Goal: Find specific page/section: Find specific page/section

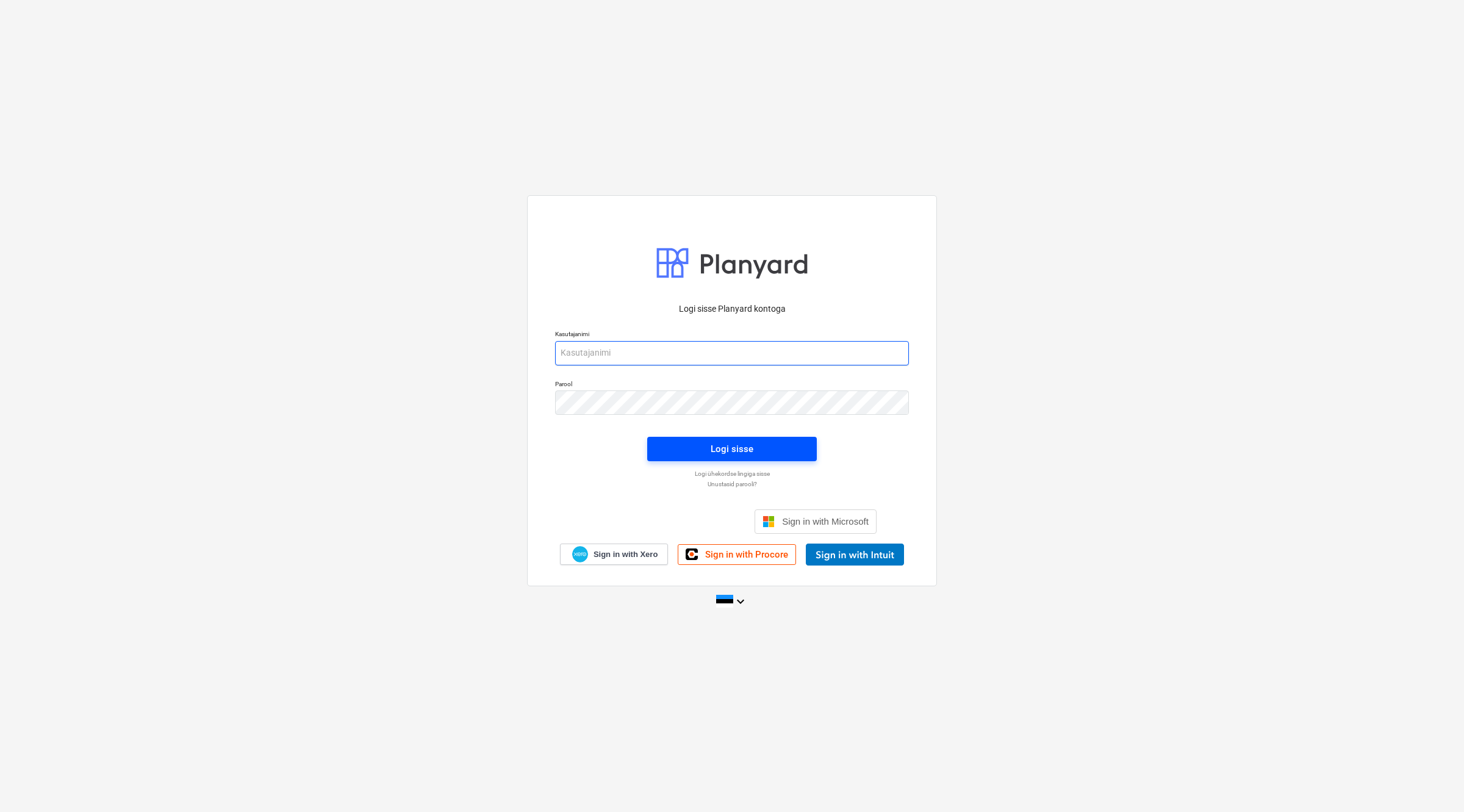
type input "[EMAIL_ADDRESS][DOMAIN_NAME]"
click at [773, 444] on span "Logi sisse" at bounding box center [732, 449] width 140 height 16
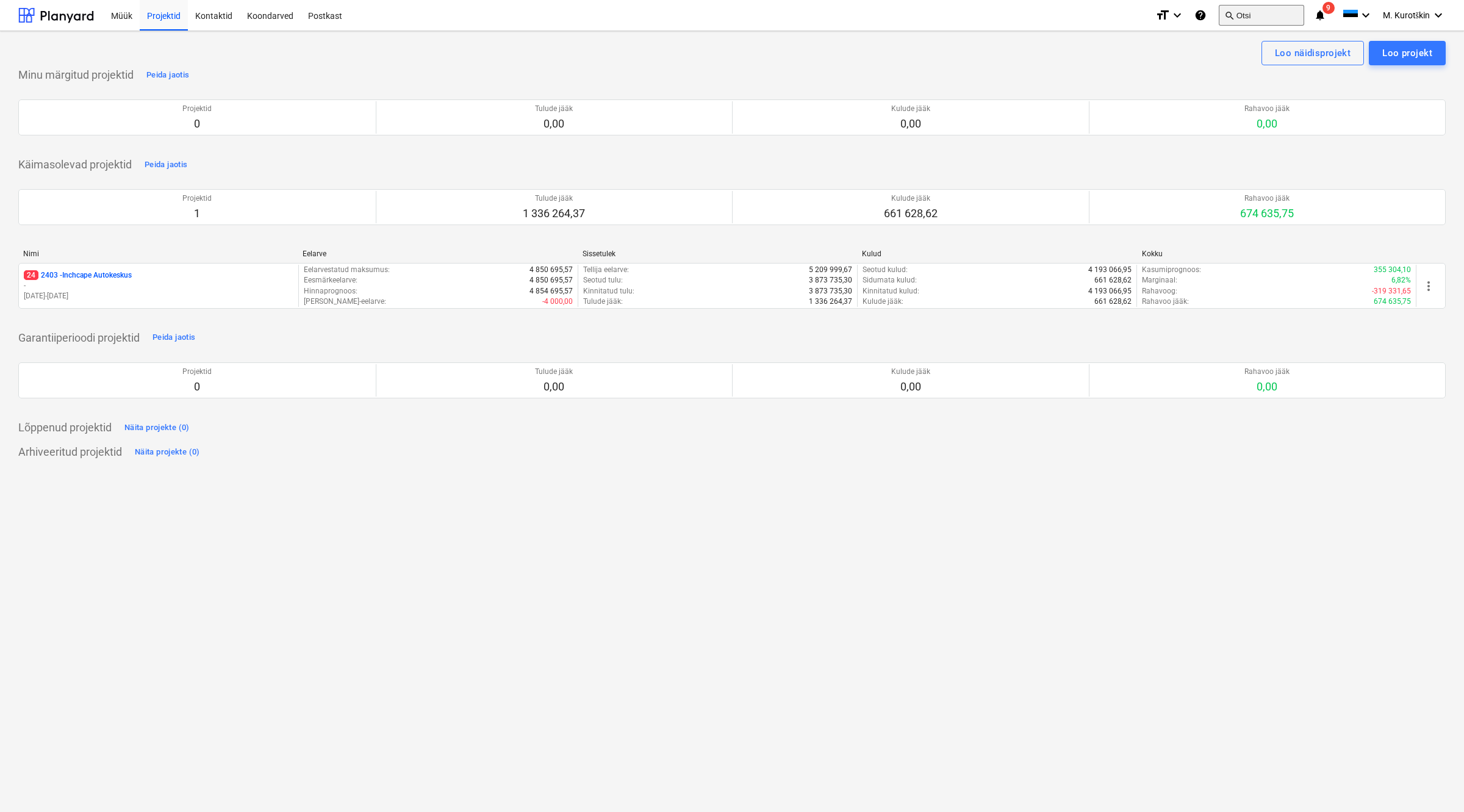
click at [1261, 19] on button "search Otsi" at bounding box center [1262, 15] width 85 height 20
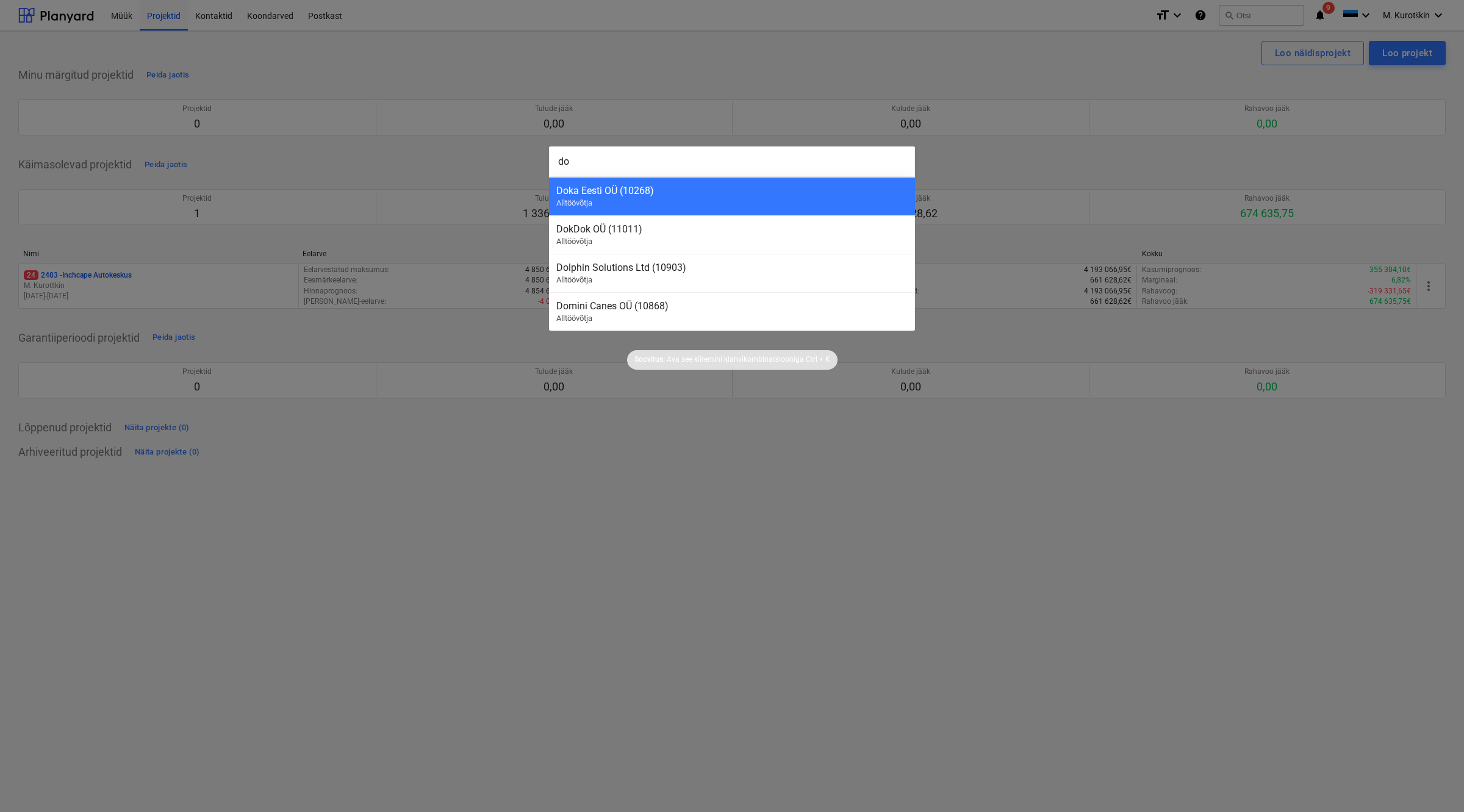
type input "dos"
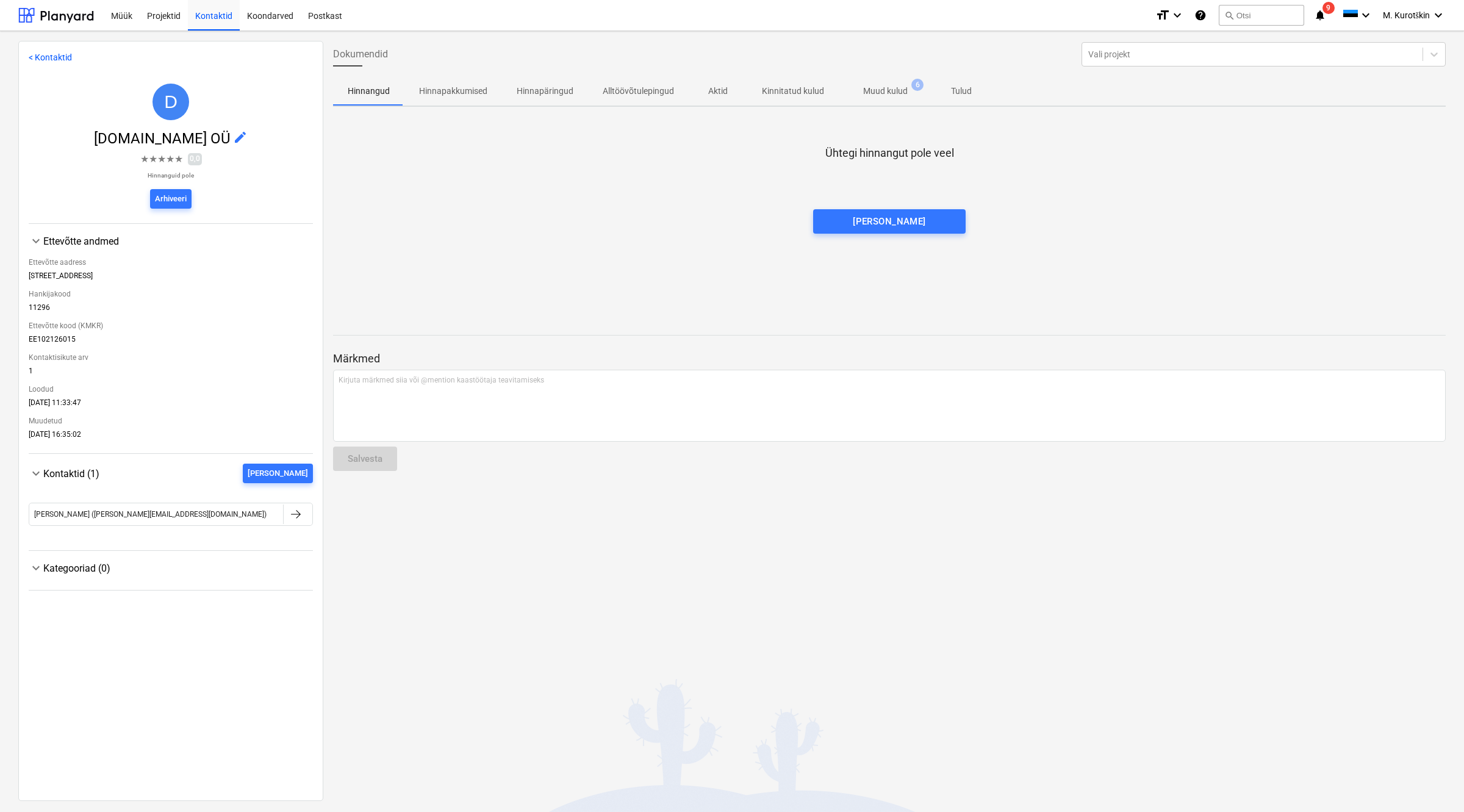
click at [897, 105] on button "Muud kulud 6" at bounding box center [885, 91] width 94 height 30
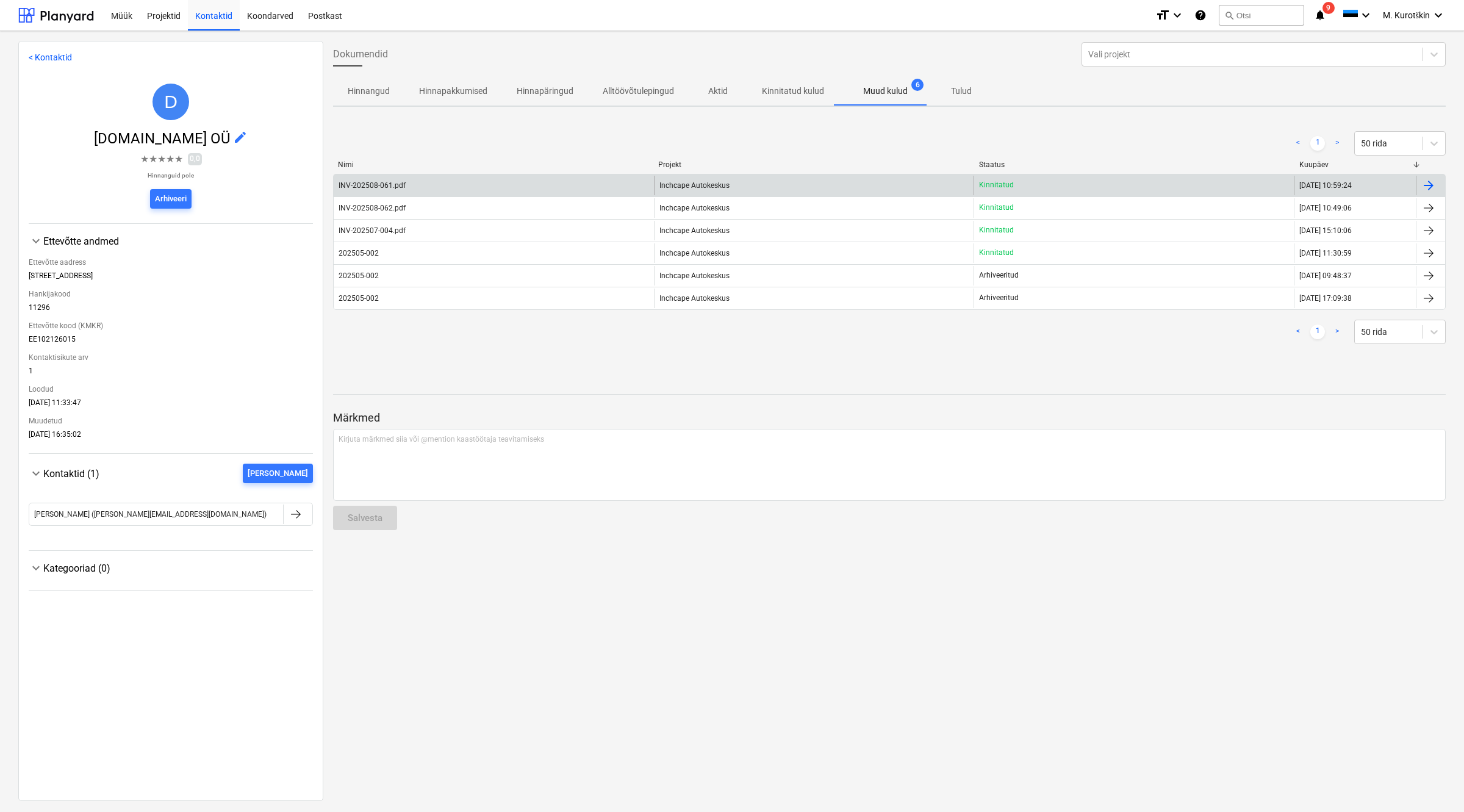
click at [449, 191] on div "INV-202508-061.pdf" at bounding box center [493, 184] width 320 height 19
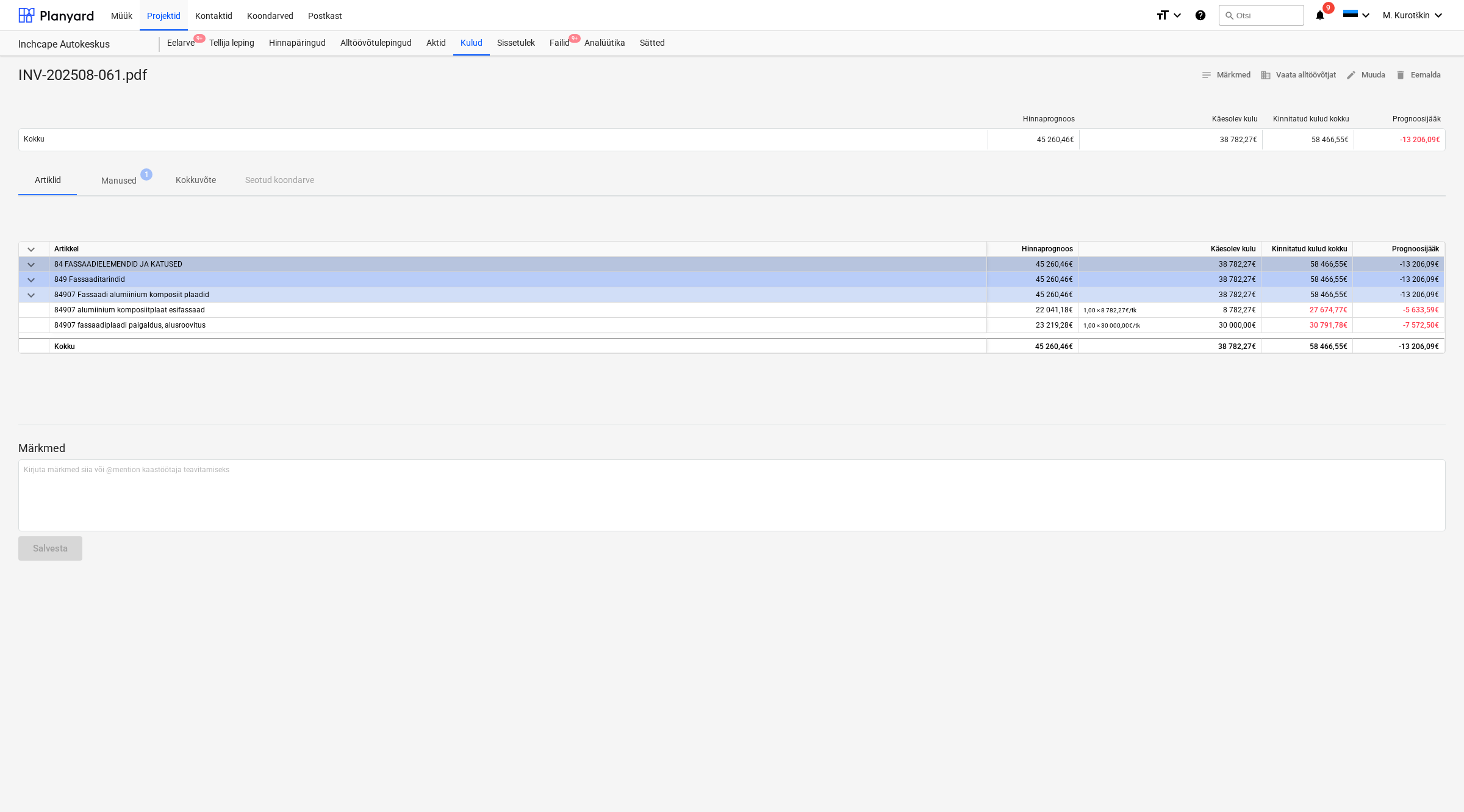
click at [128, 188] on span "Manused 1" at bounding box center [119, 181] width 84 height 22
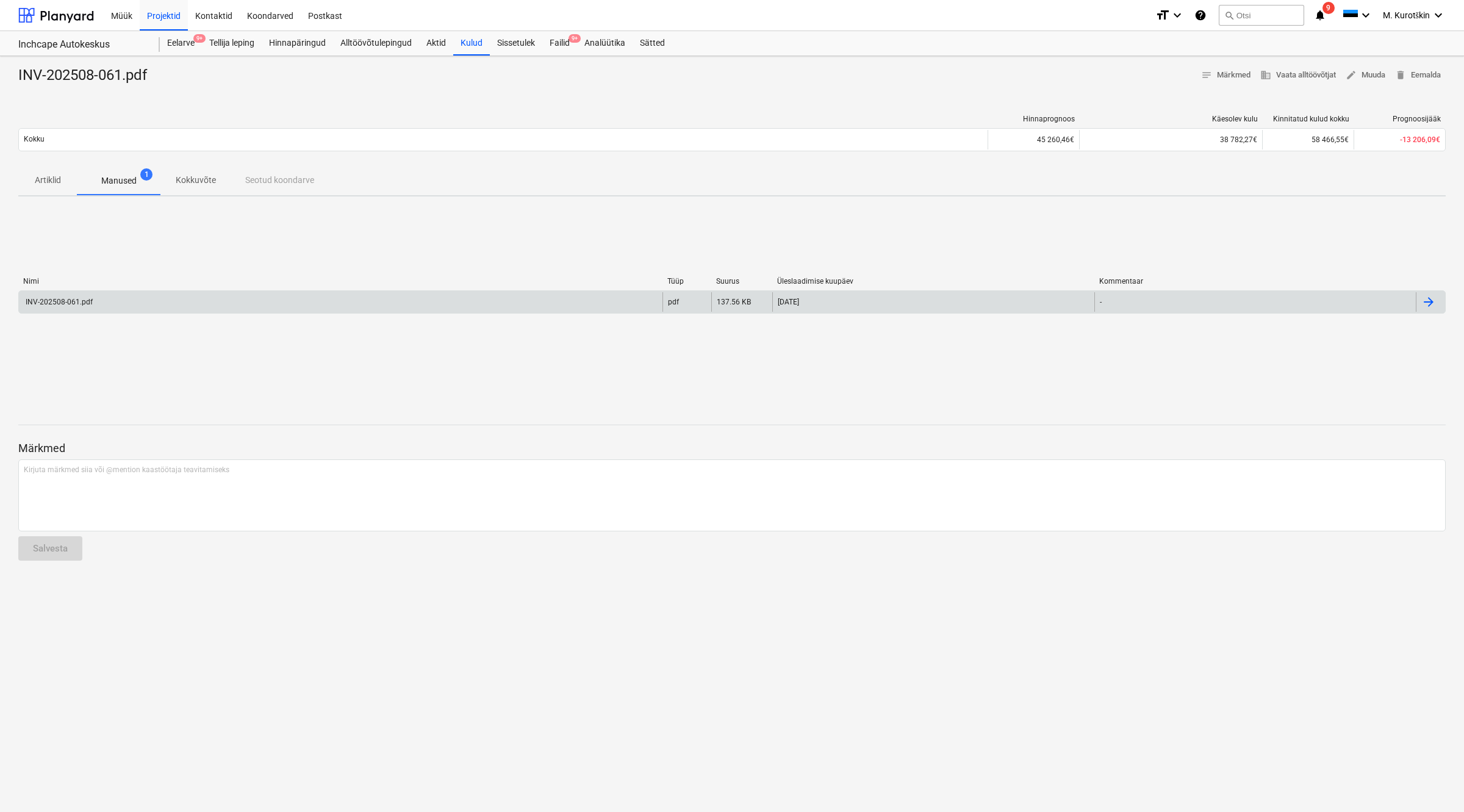
click at [98, 310] on div "INV-202508-061.pdf" at bounding box center [340, 301] width 643 height 19
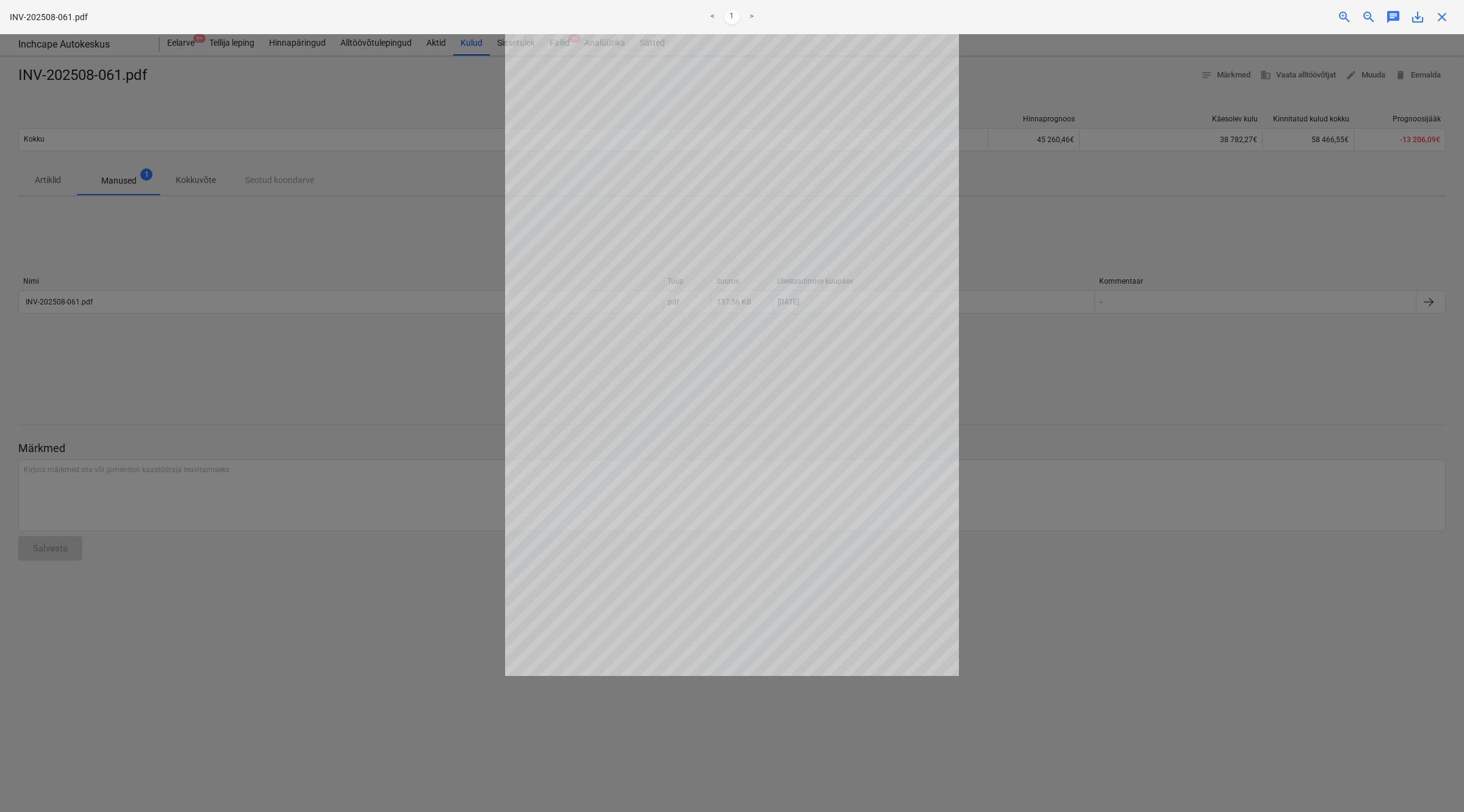
click at [1075, 402] on div at bounding box center [732, 423] width 1464 height 778
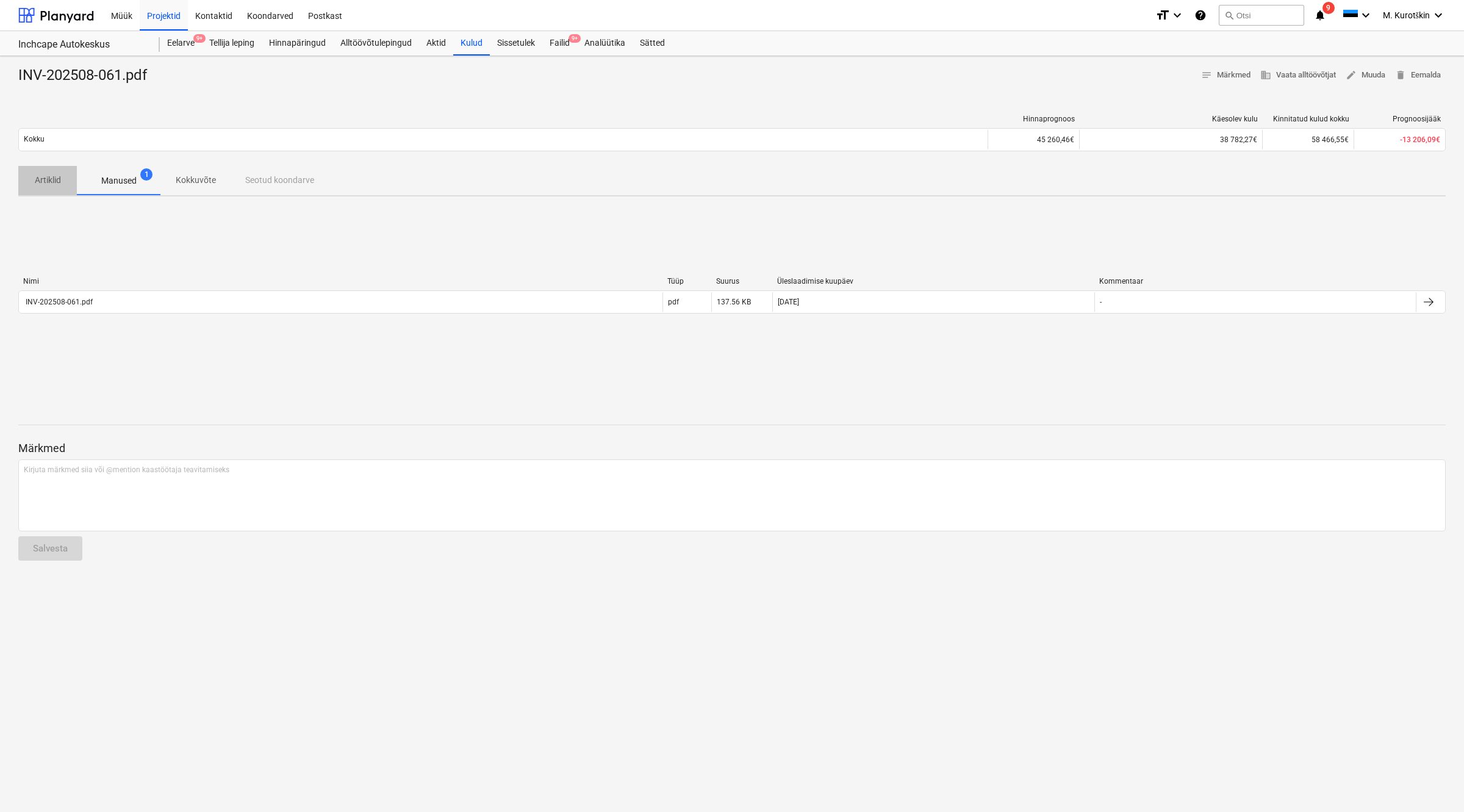
click at [49, 187] on span "Artiklid" at bounding box center [47, 181] width 58 height 20
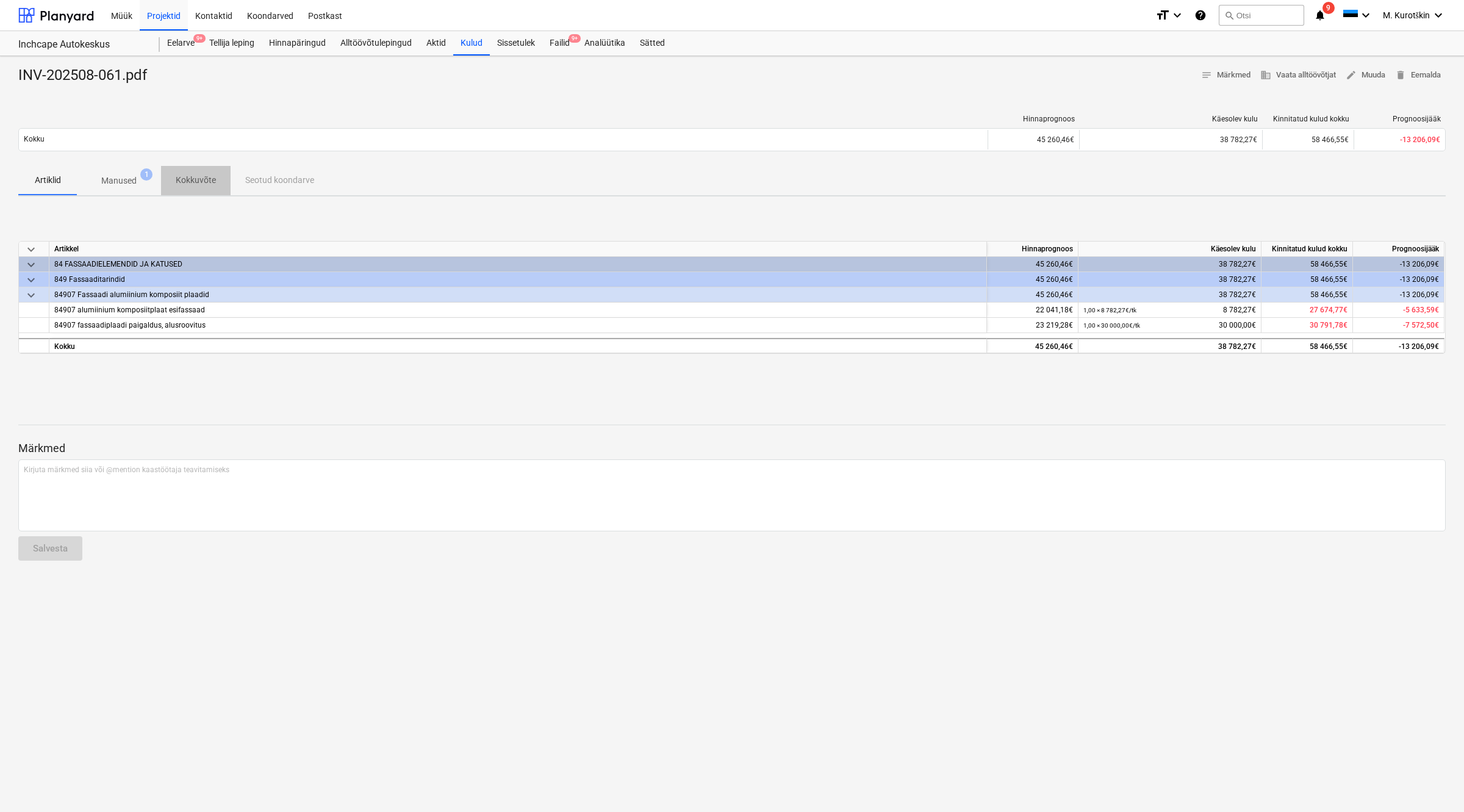
click at [201, 179] on p "Kokkuvõte" at bounding box center [195, 181] width 40 height 13
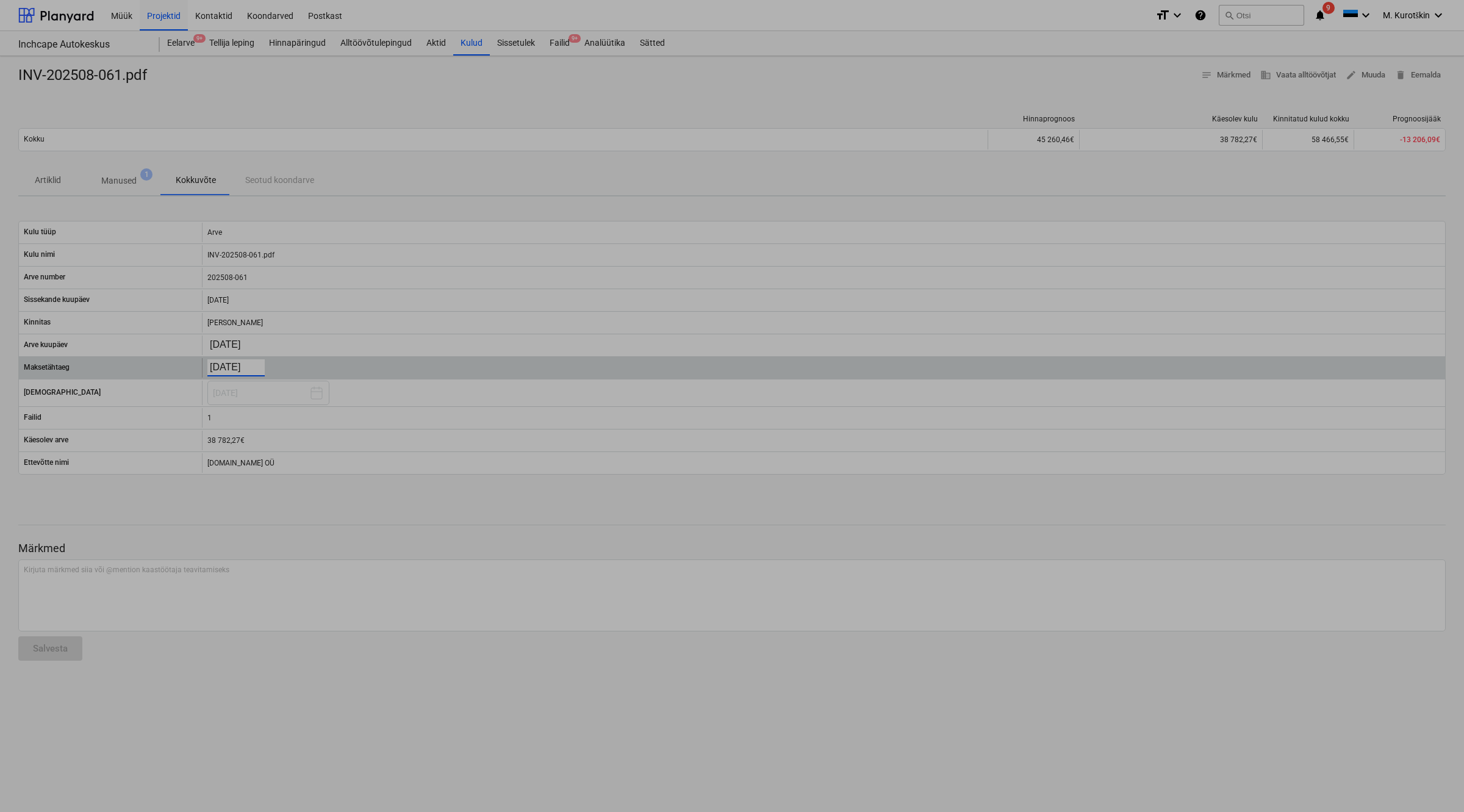
click at [254, 369] on body "Müük Projektid Kontaktid Koondarved Postkast format_size keyboard_arrow_down he…" at bounding box center [732, 406] width 1464 height 812
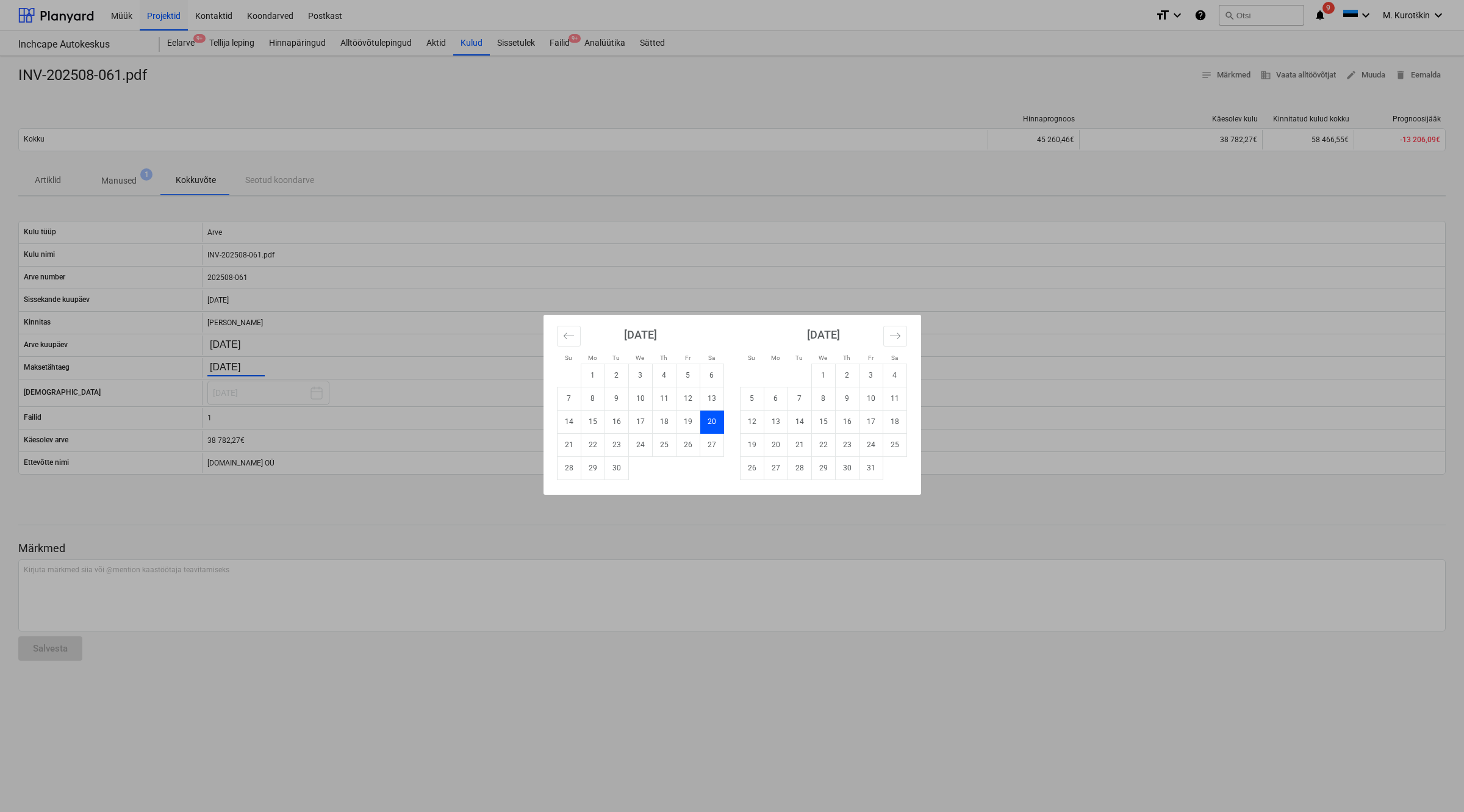
click at [474, 567] on div "Su Mo Tu We Th Fr Sa Su Mo Tu We Th Fr Sa [DATE] 1 2 3 4 5 6 7 8 9 10 11 12 13 …" at bounding box center [732, 406] width 1464 height 812
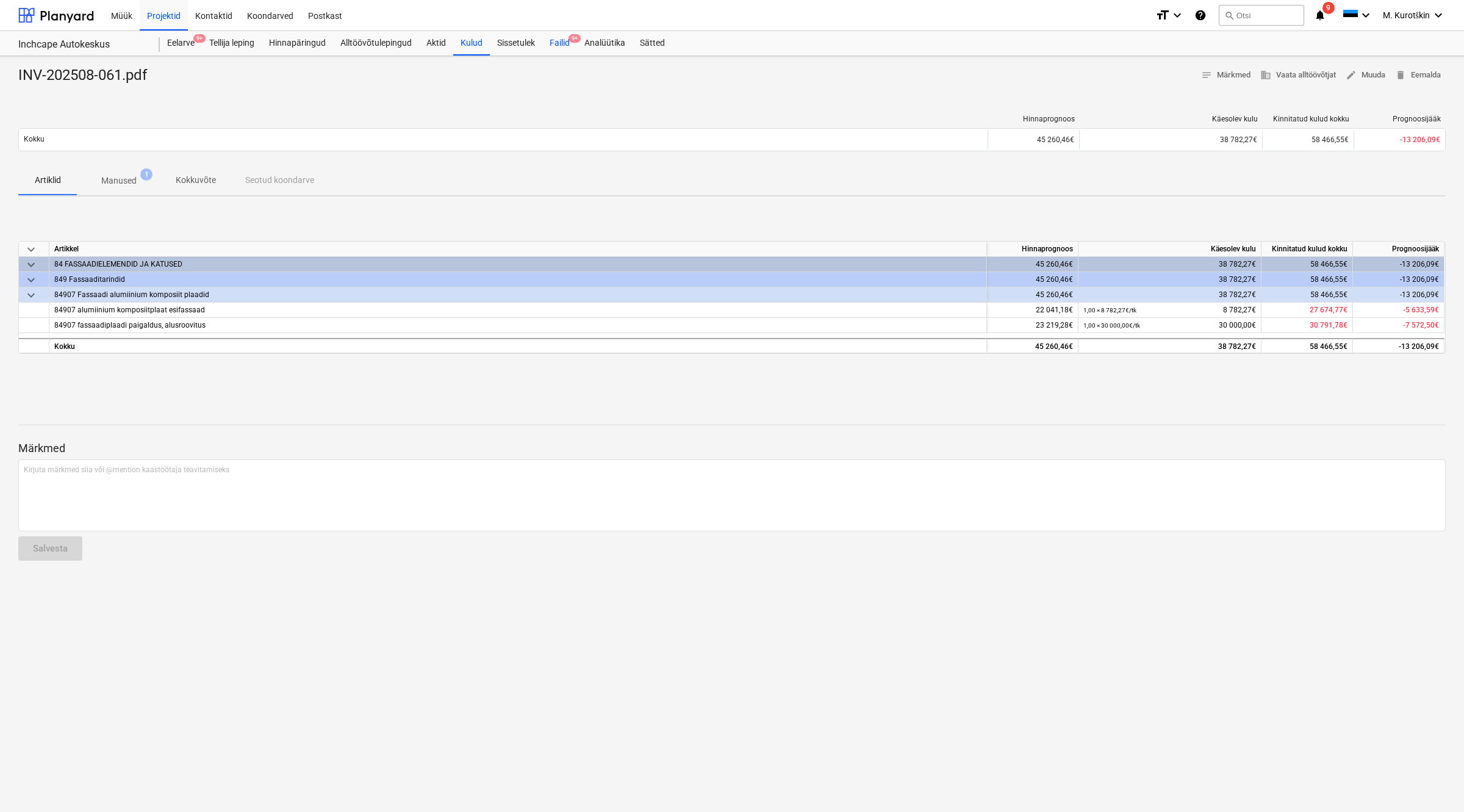
click at [561, 33] on div "Failid 9+" at bounding box center [560, 44] width 35 height 24
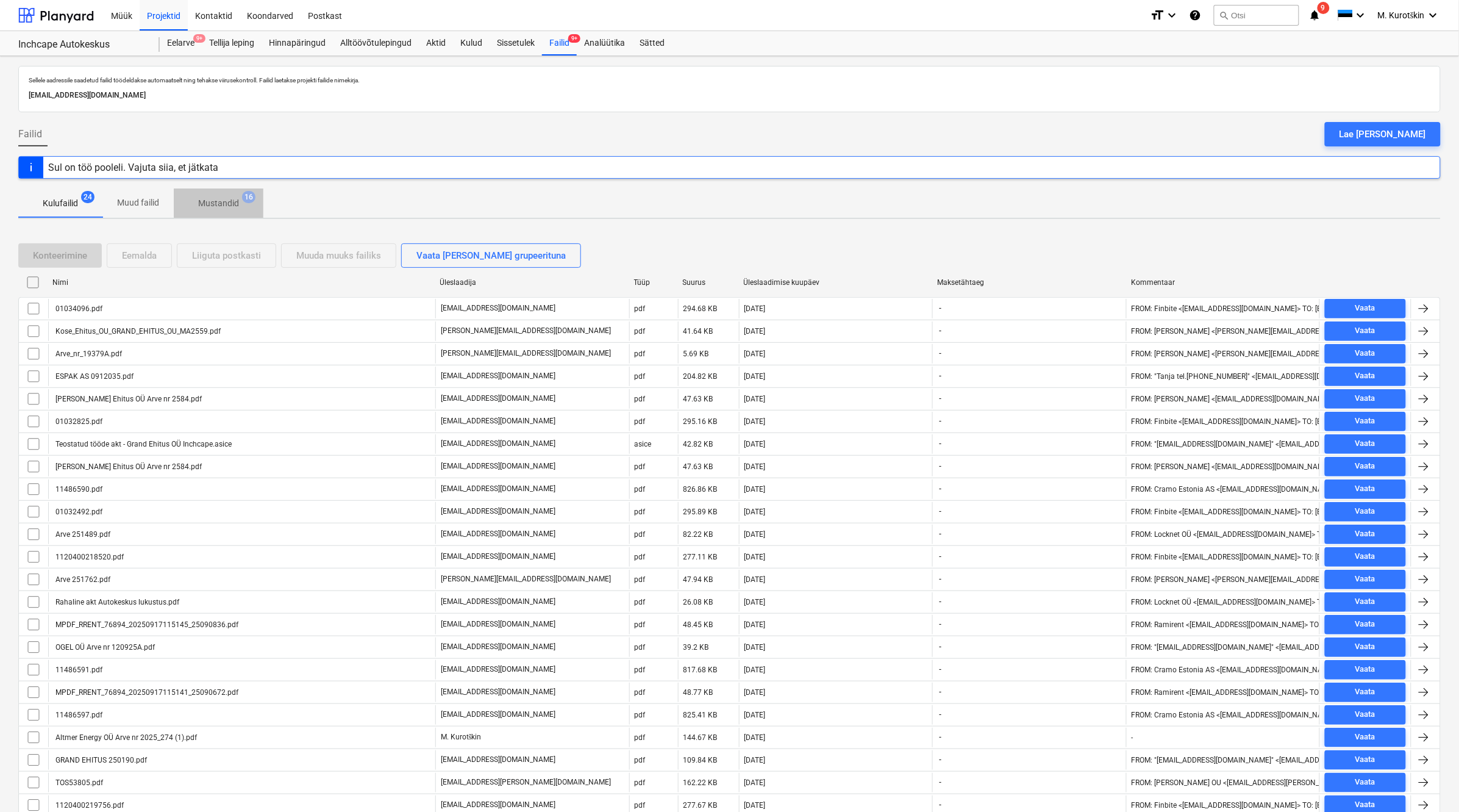
click at [229, 205] on p "Mustandid" at bounding box center [219, 204] width 41 height 13
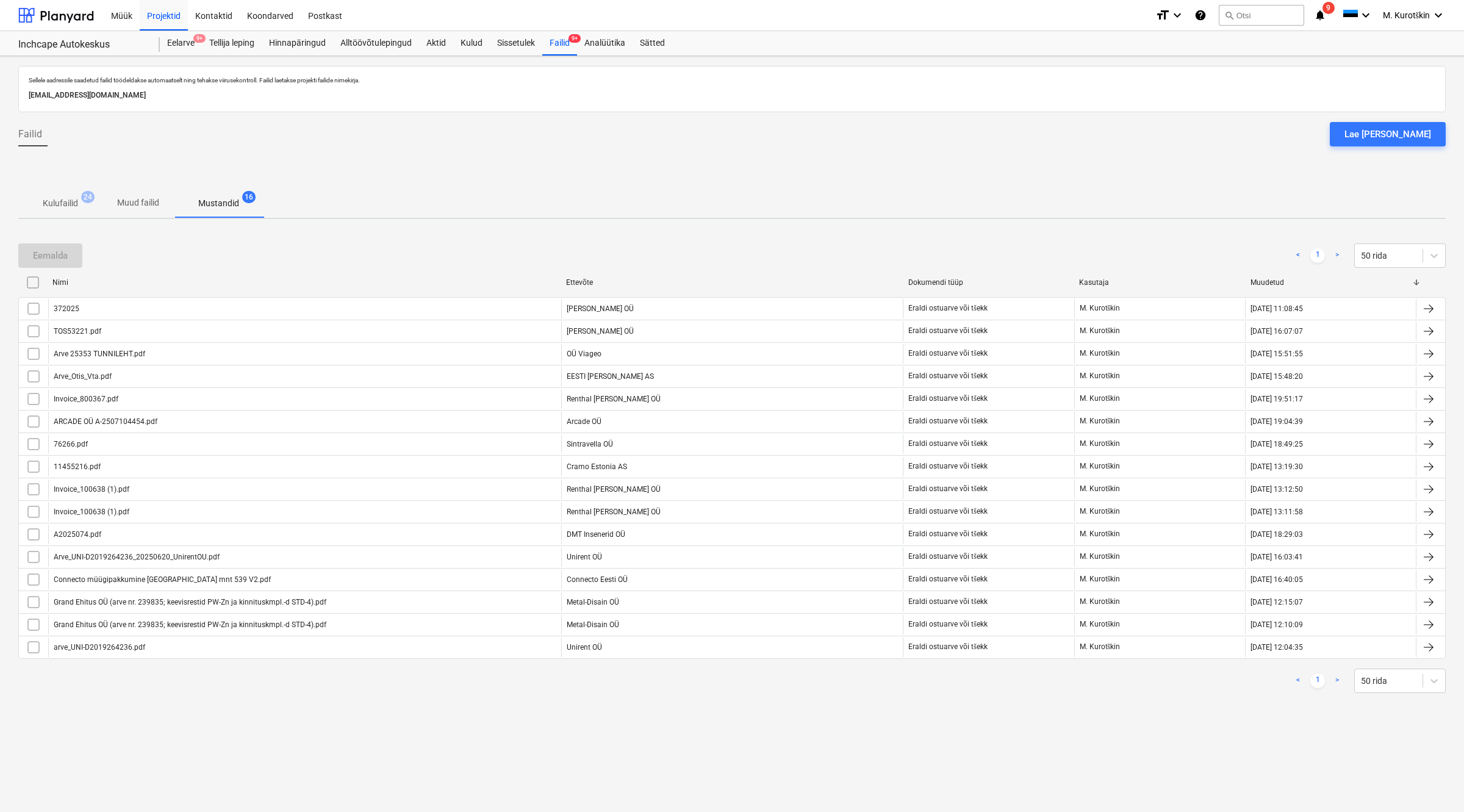
click at [169, 206] on span "Muud failid" at bounding box center [138, 203] width 71 height 20
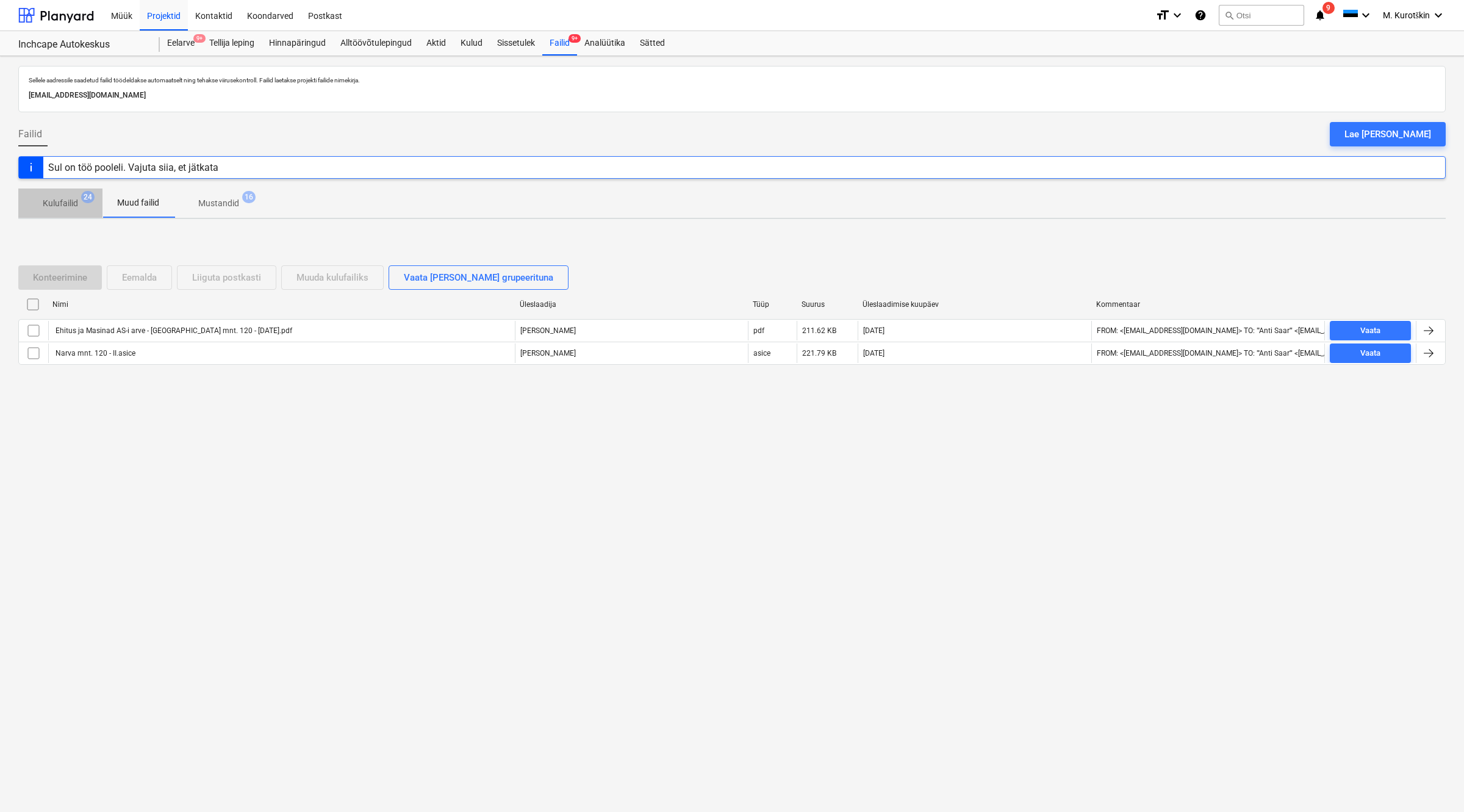
click at [78, 209] on p "Kulufailid" at bounding box center [60, 204] width 35 height 13
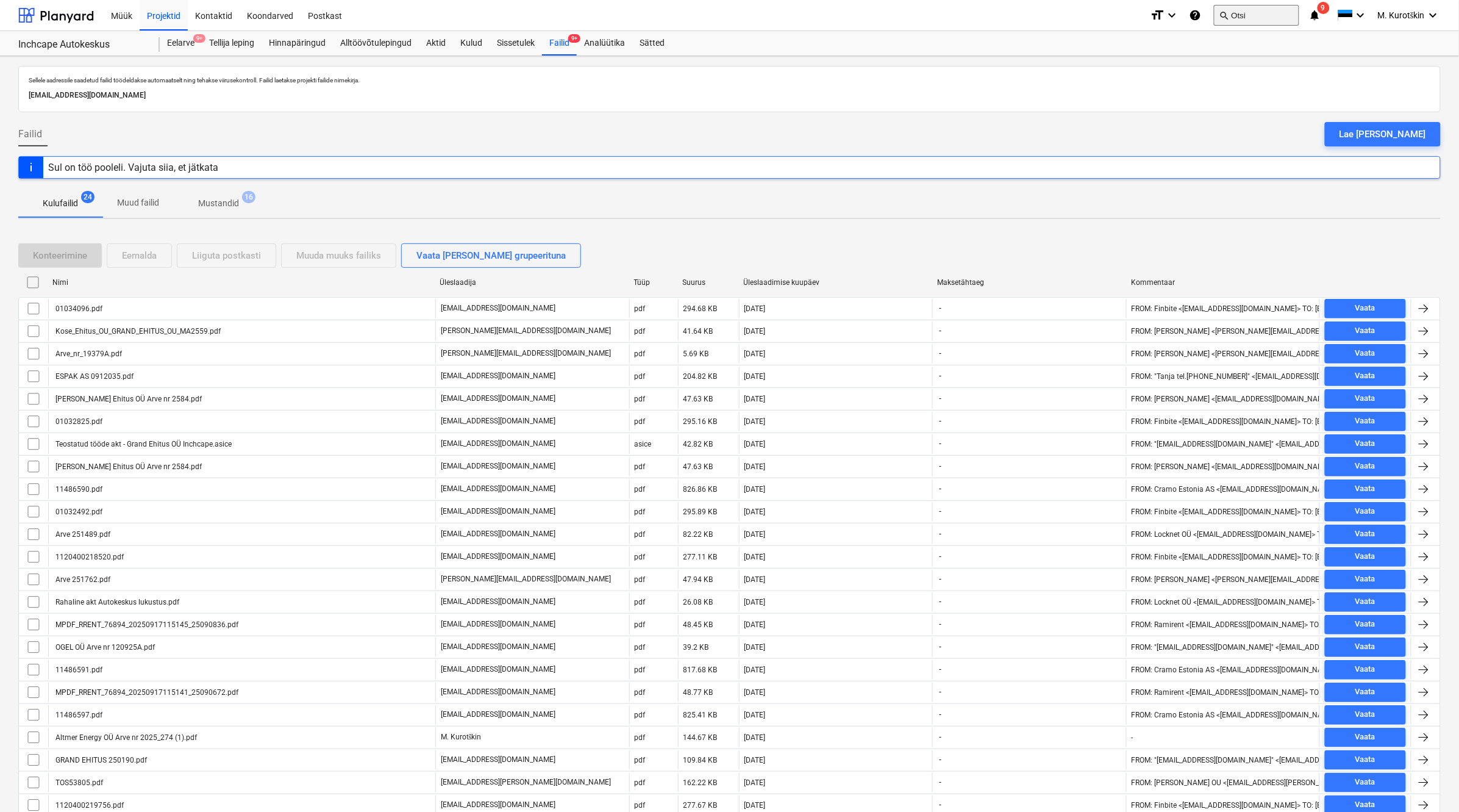
click at [1235, 9] on button "search Otsi" at bounding box center [1257, 15] width 85 height 20
click at [1251, 19] on button "search Otsi" at bounding box center [1257, 15] width 85 height 20
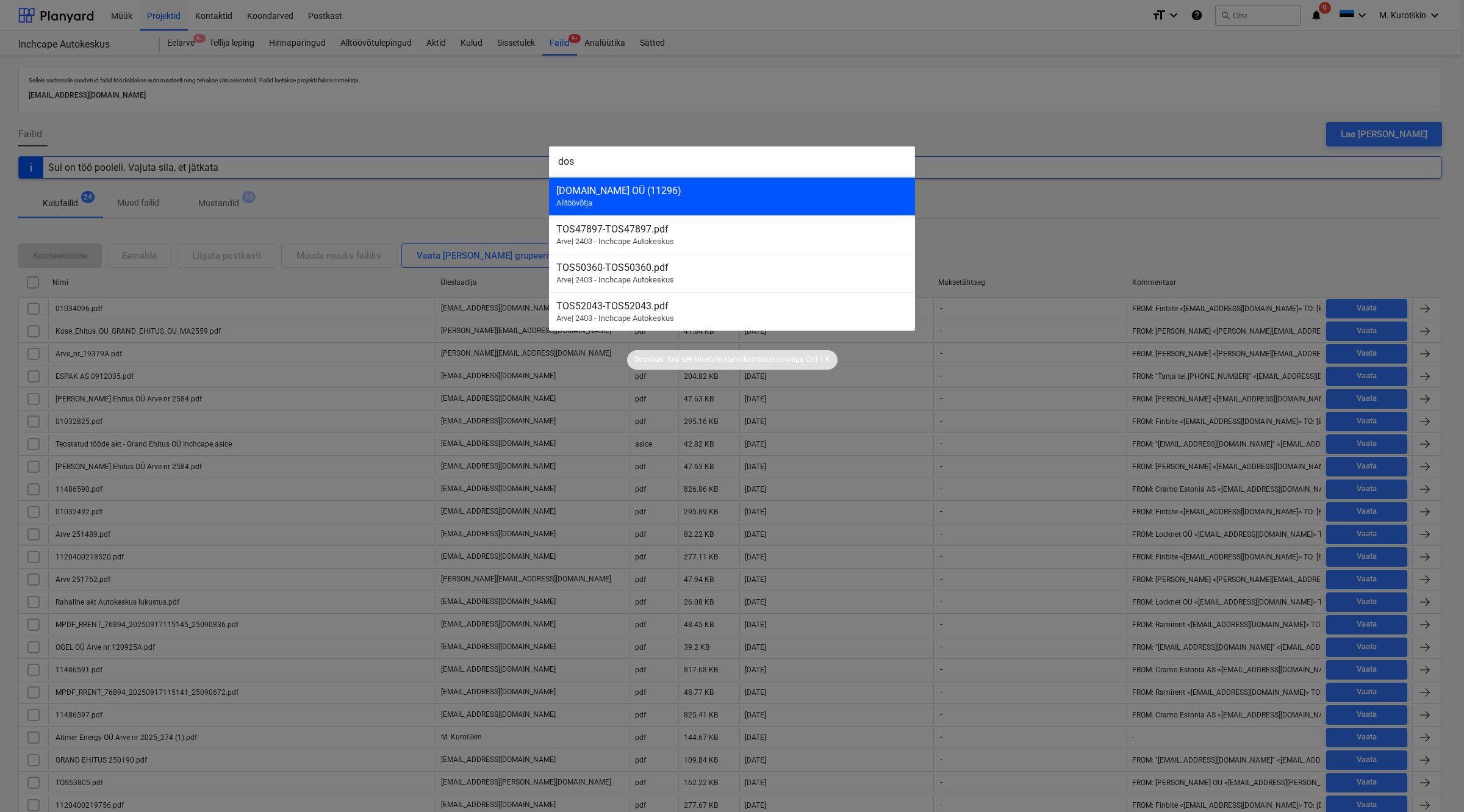
type input "dos"
click at [781, 199] on div "[DOMAIN_NAME] OÜ (11296) Alltöövõtja" at bounding box center [732, 196] width 366 height 38
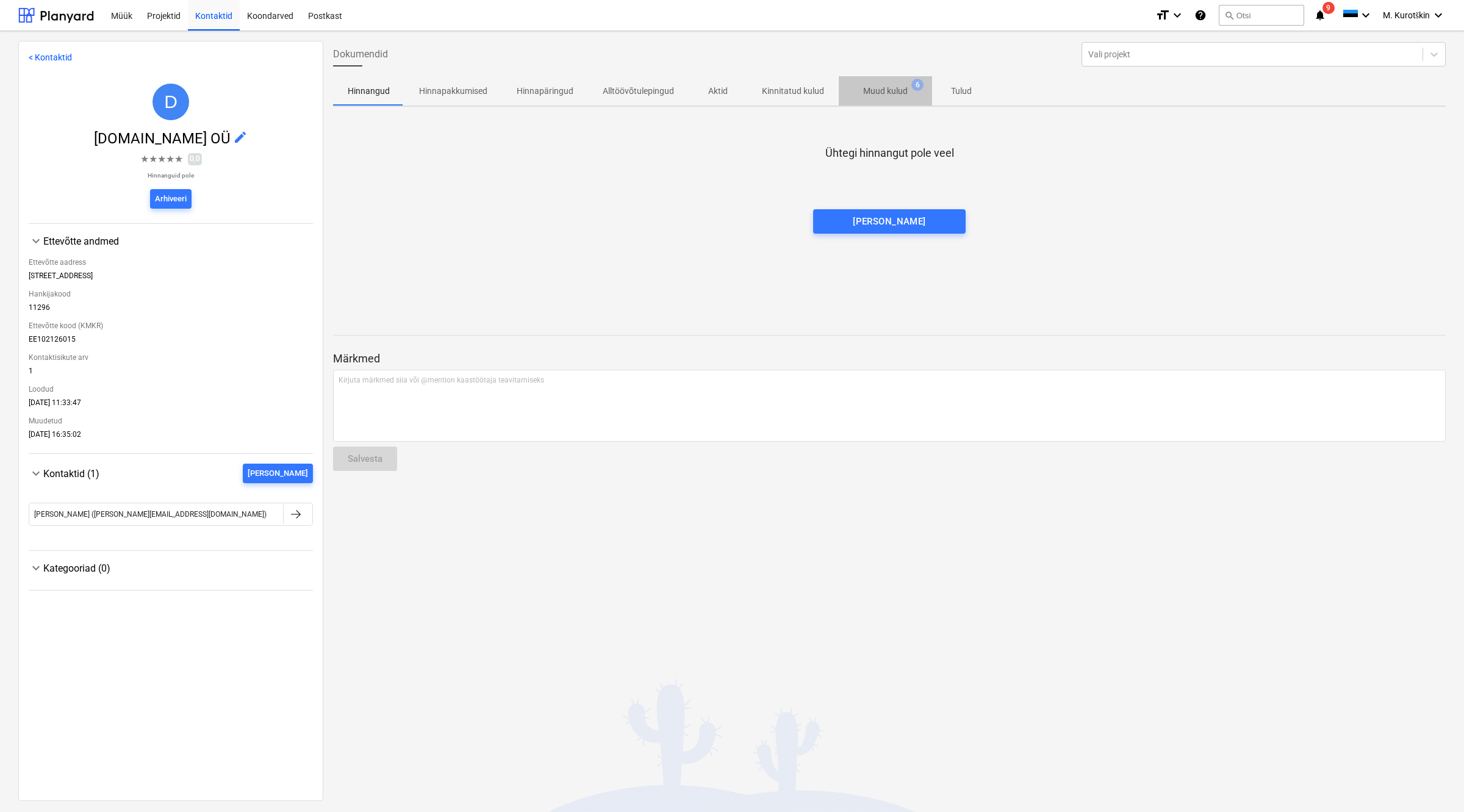
click at [871, 86] on p "Muud kulud" at bounding box center [885, 91] width 45 height 13
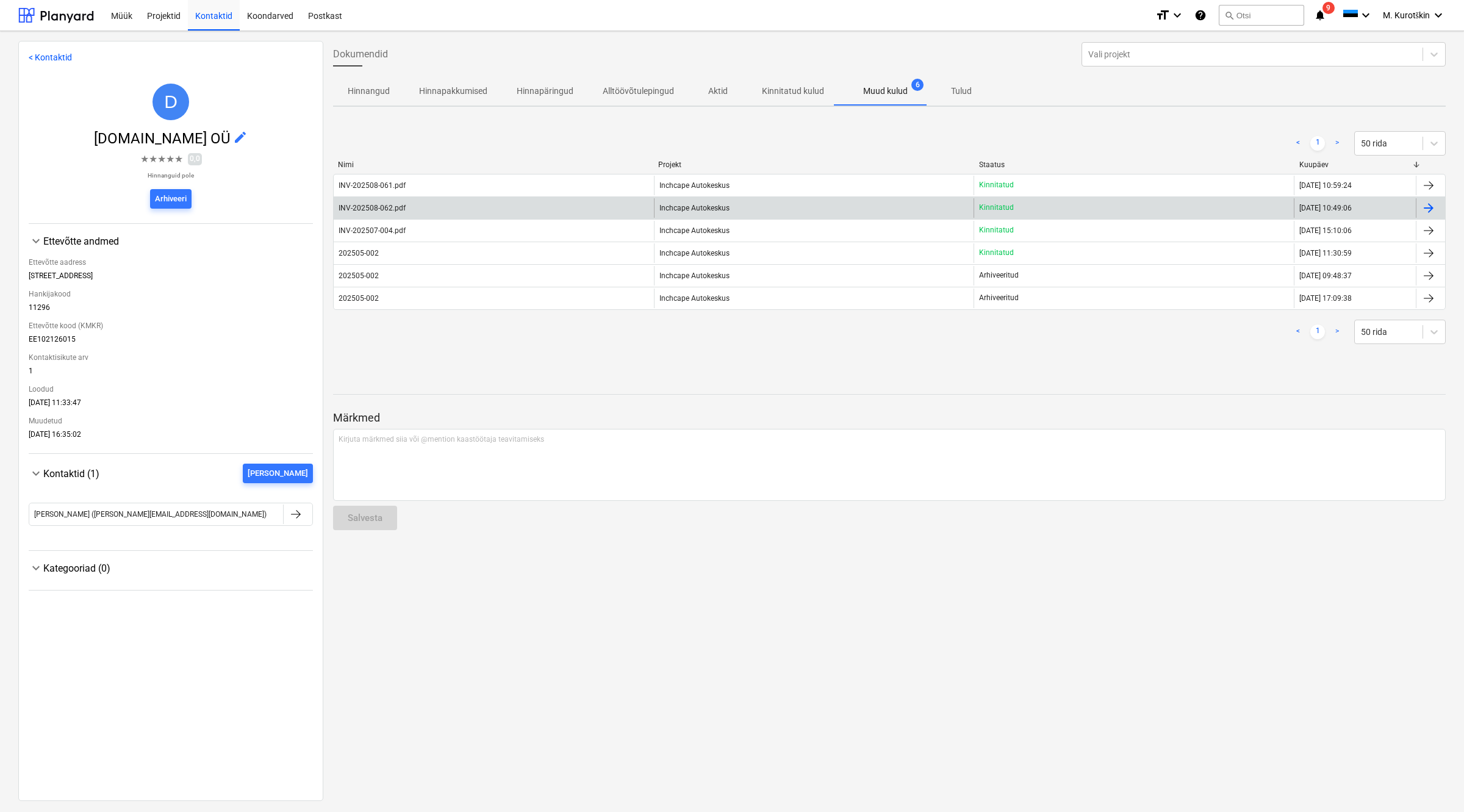
click at [702, 208] on span "Inchcape Autokeskus" at bounding box center [694, 208] width 70 height 8
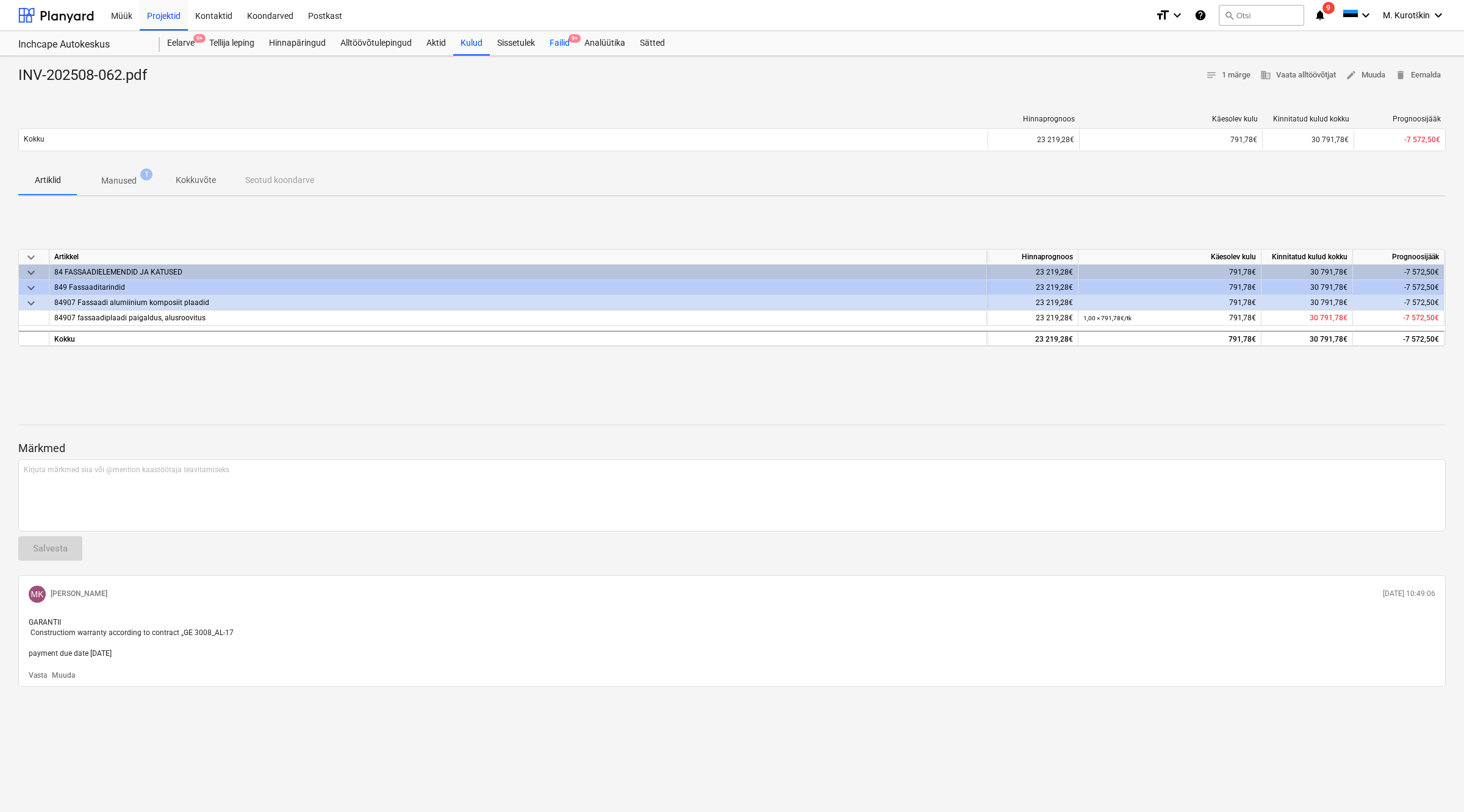
click at [568, 44] on div "Failid 9+" at bounding box center [560, 44] width 35 height 24
